Goal: Information Seeking & Learning: Learn about a topic

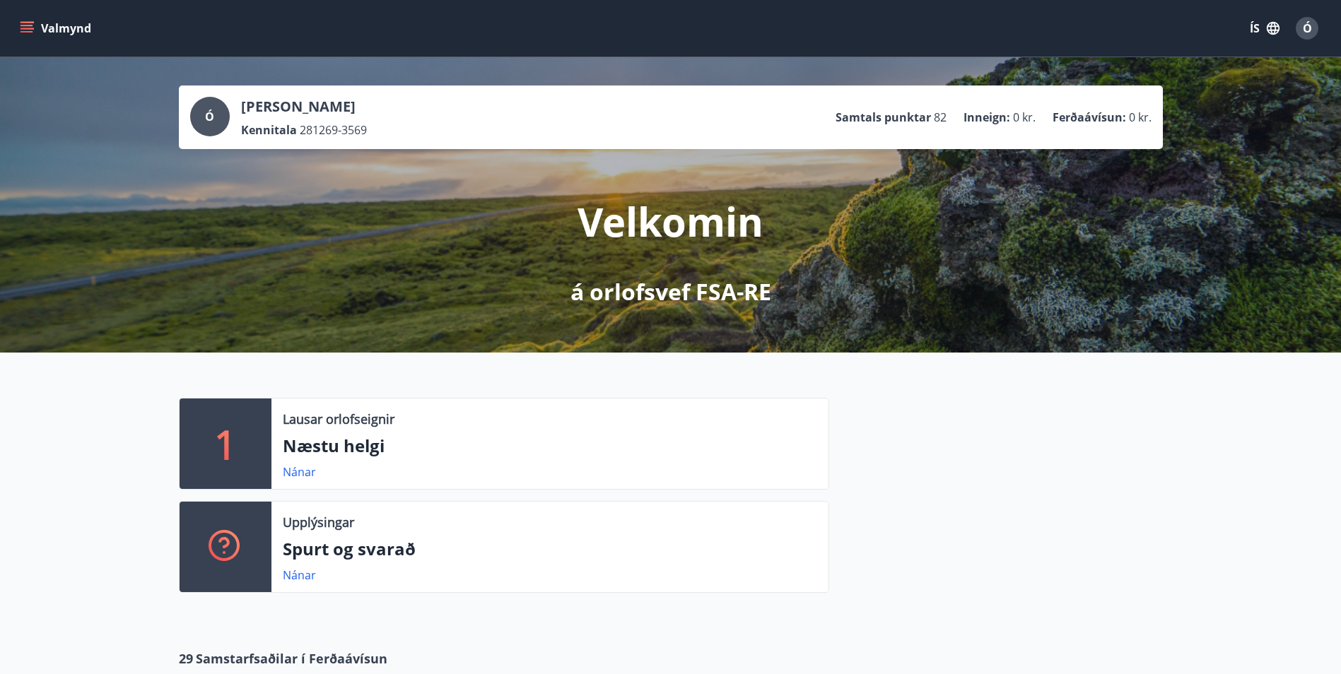
click at [23, 22] on icon "menu" at bounding box center [28, 22] width 16 height 1
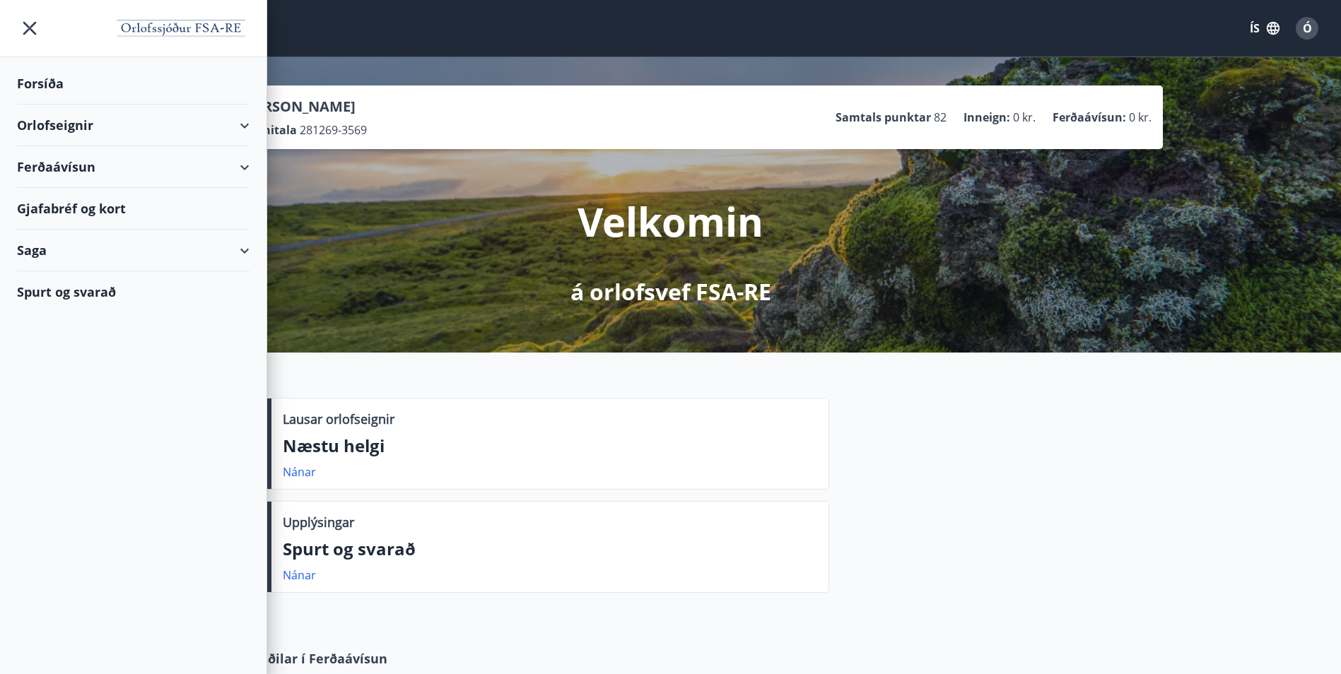
click at [245, 124] on div "Orlofseignir" at bounding box center [133, 126] width 232 height 42
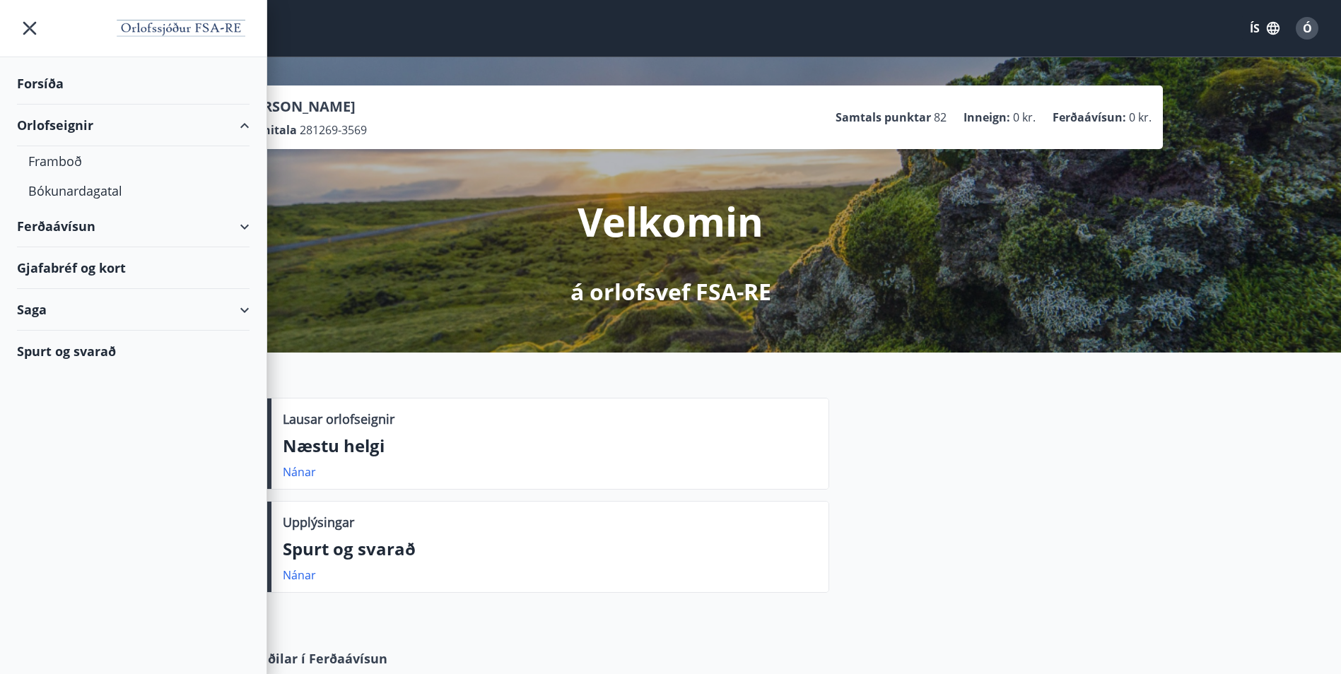
click at [140, 351] on div "Spurt og svarað" at bounding box center [133, 351] width 232 height 41
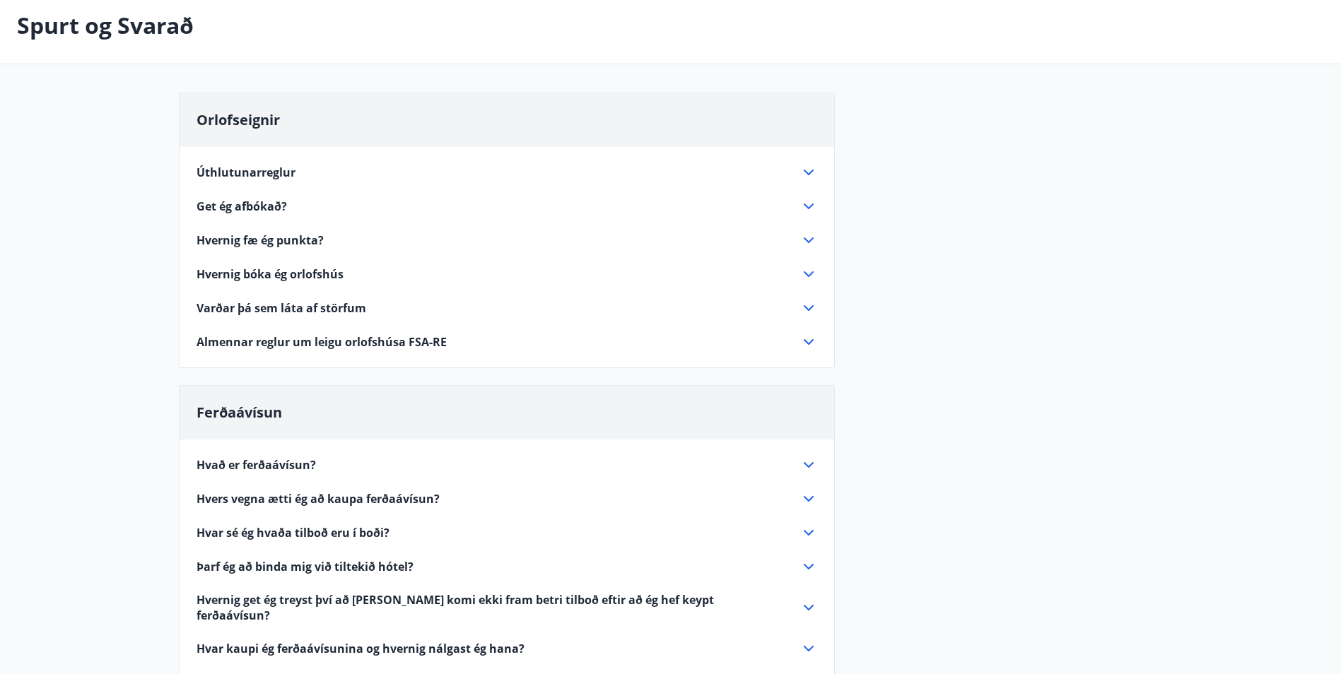
scroll to position [71, 0]
click at [245, 202] on span "Get ég afbókað?" at bounding box center [241, 206] width 90 height 16
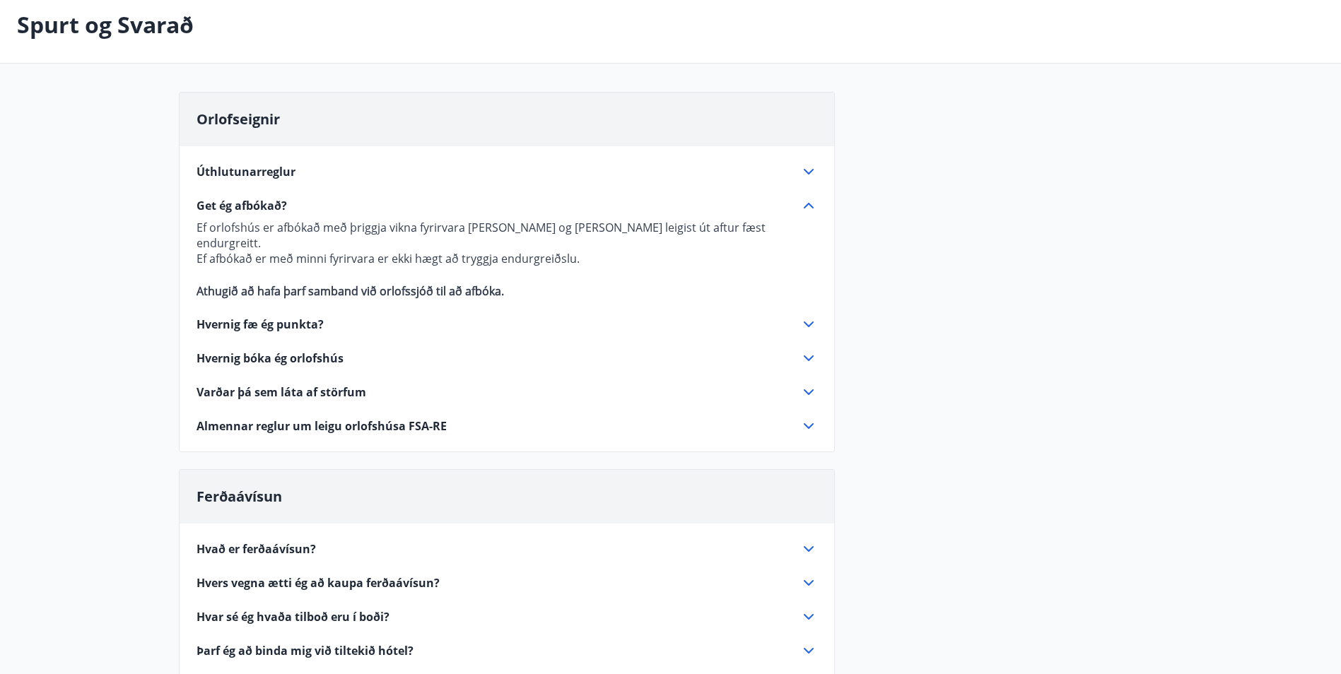
click at [273, 176] on span "Úthlutunarreglur" at bounding box center [245, 172] width 99 height 16
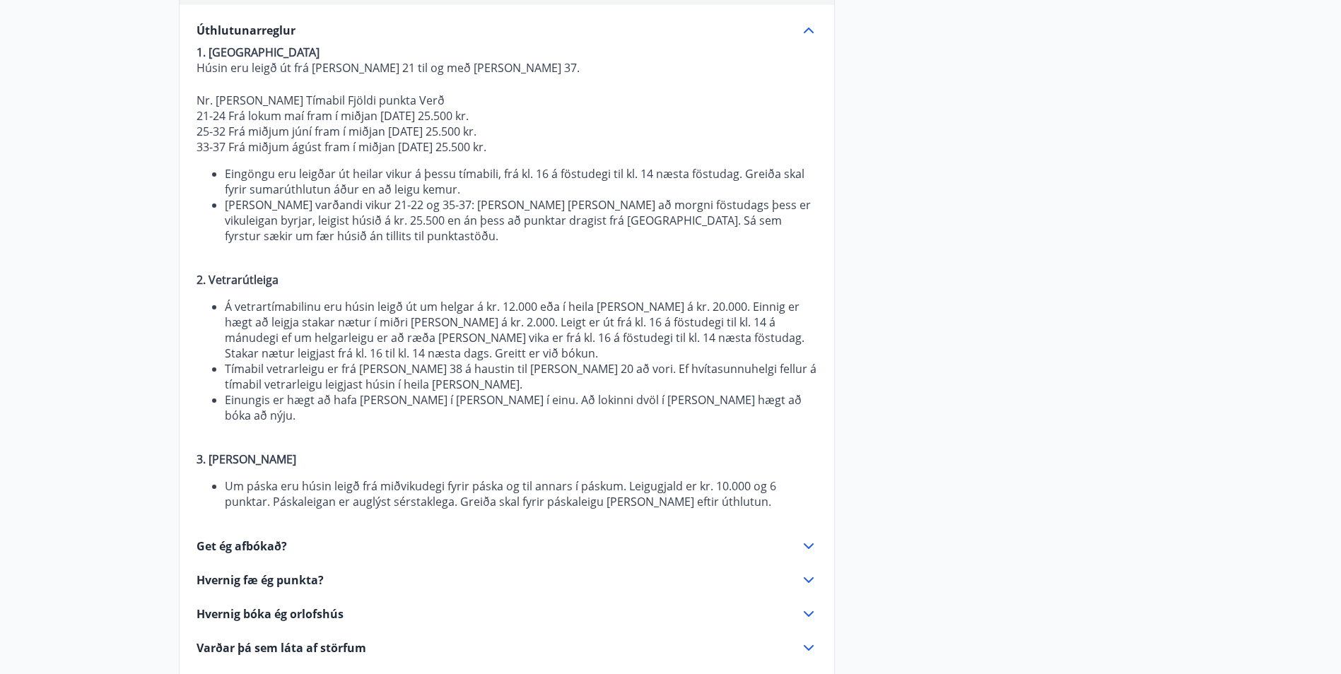
scroll to position [283, 0]
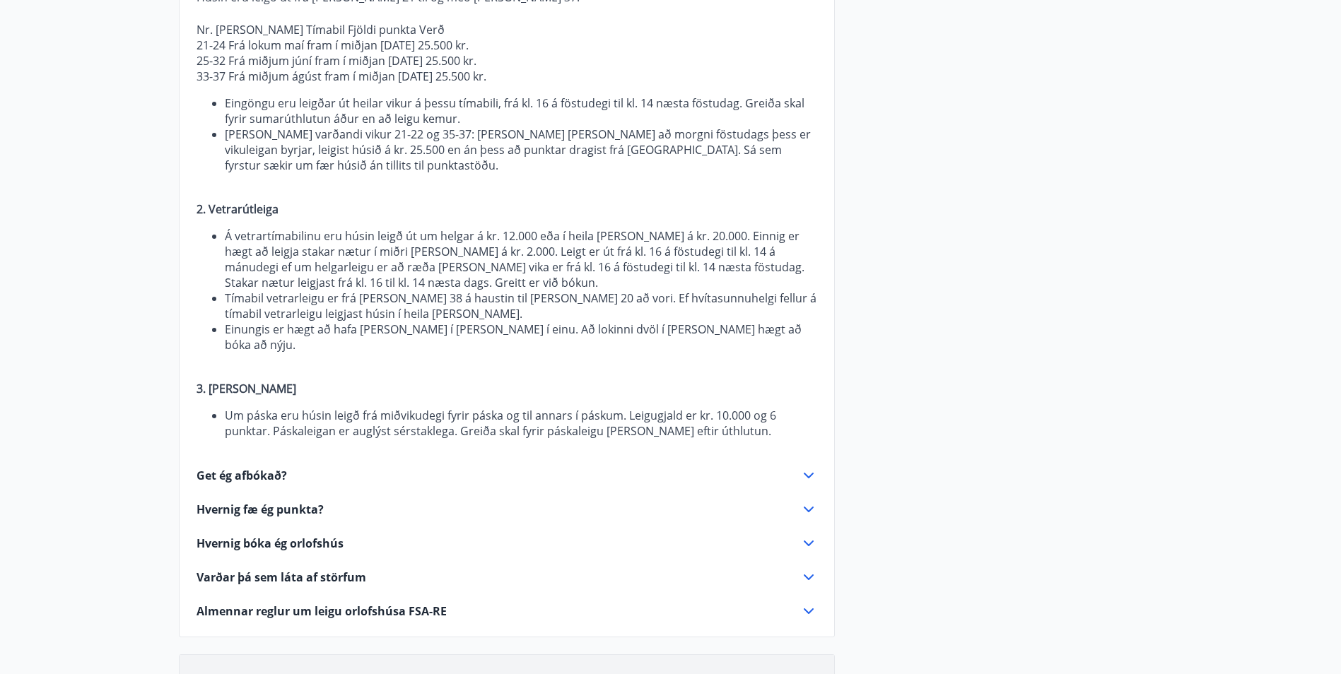
click at [298, 502] on span "Hvernig fæ ég punkta?" at bounding box center [259, 510] width 127 height 16
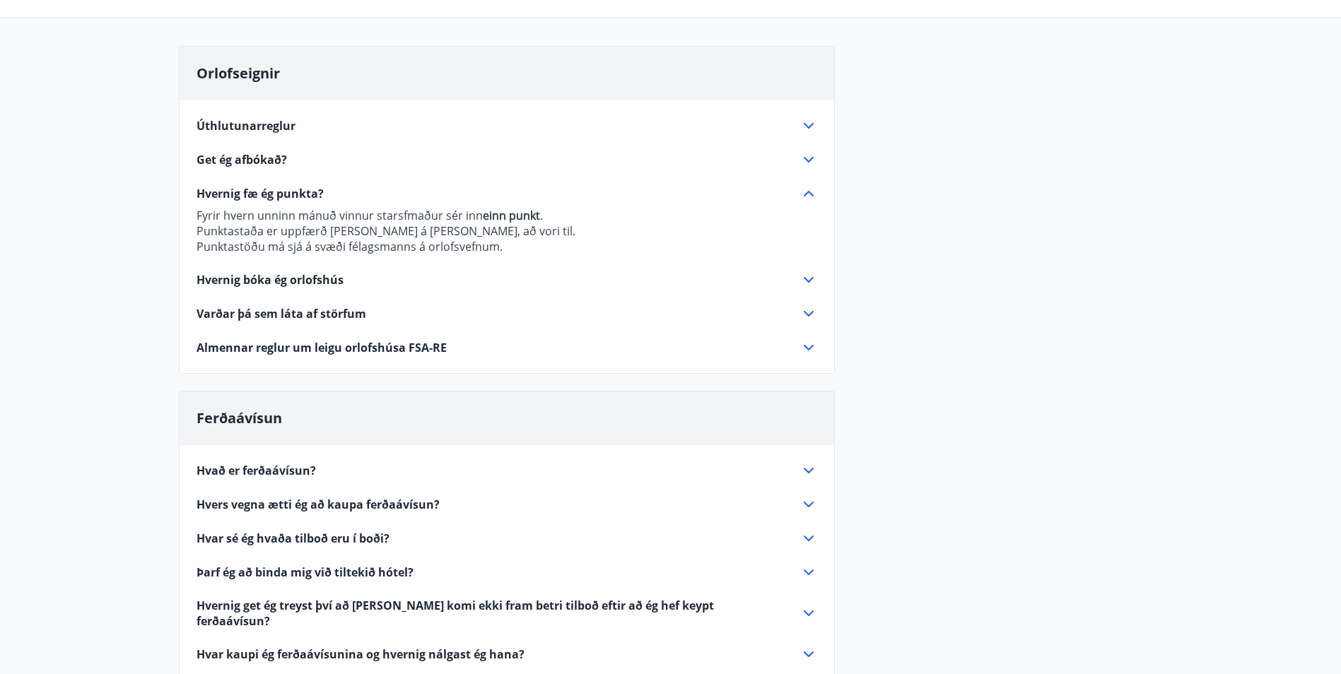
scroll to position [141, 0]
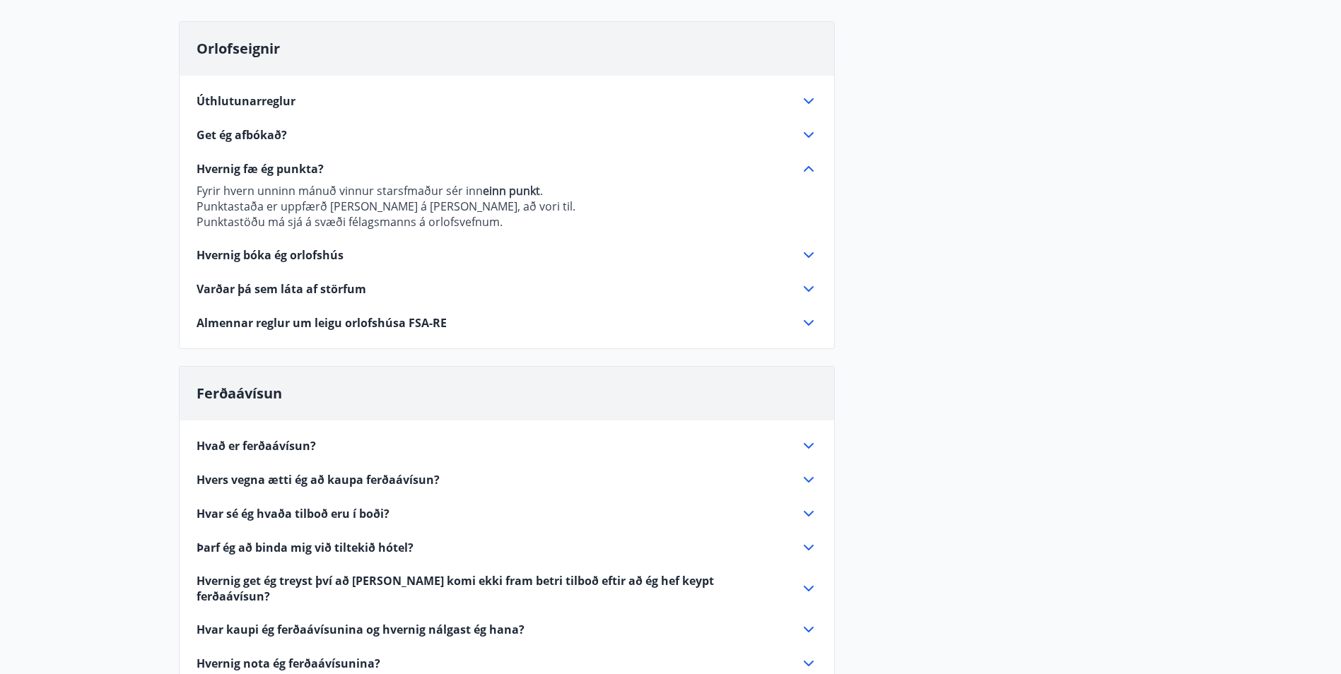
click at [324, 321] on span "Almennar reglur um leigu orlofshúsa FSA-RE" at bounding box center [321, 323] width 250 height 16
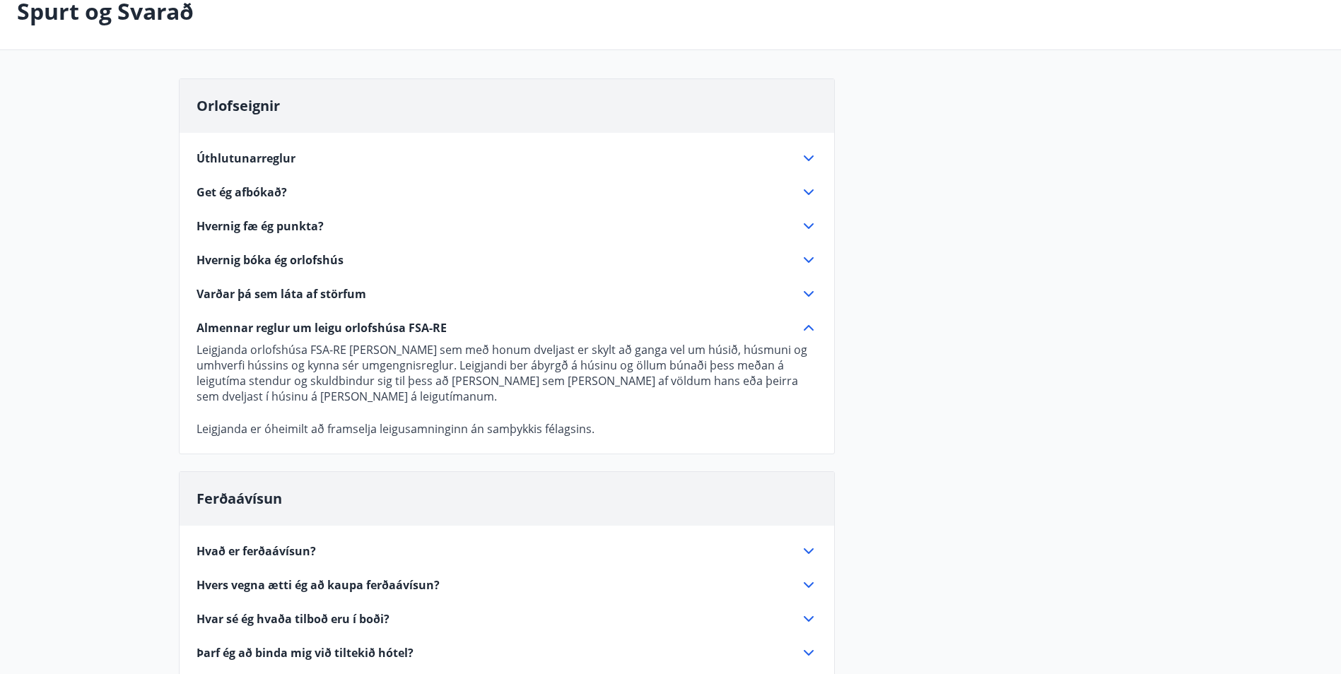
scroll to position [0, 0]
